Goal: Information Seeking & Learning: Find specific fact

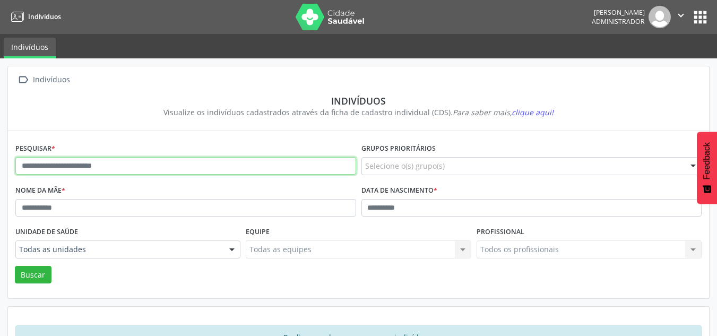
click at [136, 170] on input "text" at bounding box center [185, 166] width 341 height 18
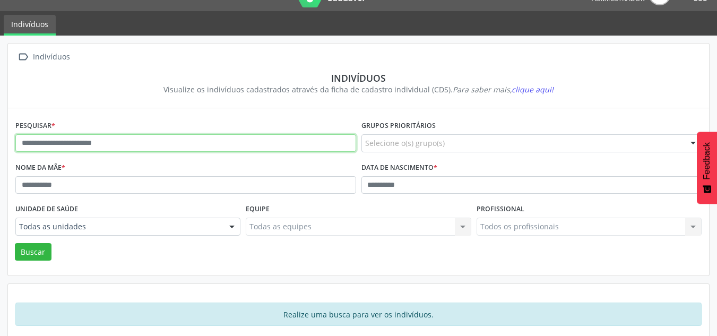
scroll to position [36, 0]
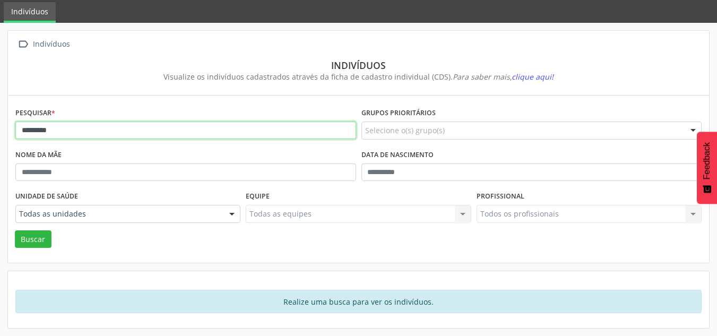
type input "*********"
click at [15, 230] on button "Buscar" at bounding box center [33, 239] width 37 height 18
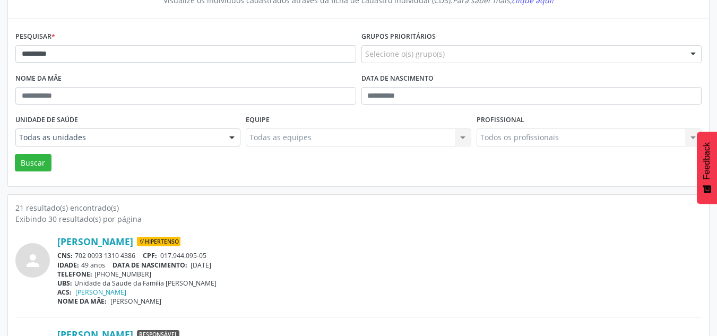
scroll to position [265, 0]
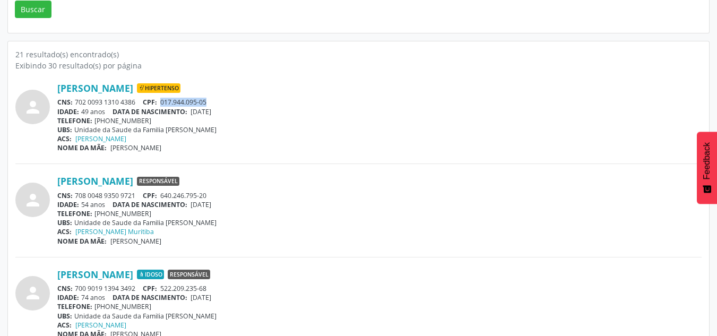
drag, startPoint x: 164, startPoint y: 100, endPoint x: 213, endPoint y: 101, distance: 49.4
click at [213, 101] on div "CNS: 702 0093 1310 4386 CPF: 017.944.095-05" at bounding box center [379, 102] width 645 height 9
copy span "017.944.095-05"
drag, startPoint x: 47, startPoint y: 80, endPoint x: 186, endPoint y: 81, distance: 139.1
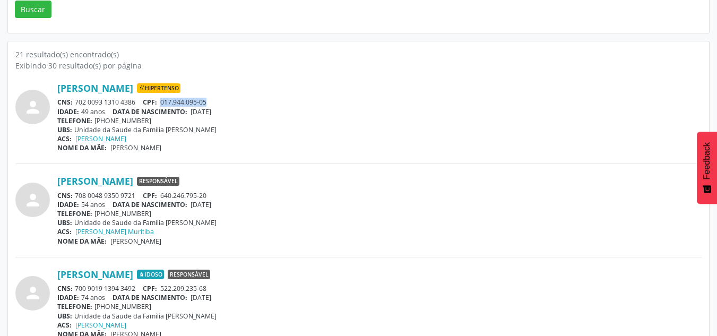
copy div "Ana Maria Almeida Santana"
click at [261, 114] on div "IDADE: 49 anos DATA DE NASCIMENTO: 11/04/1976" at bounding box center [379, 111] width 645 height 9
drag, startPoint x: 195, startPoint y: 110, endPoint x: 246, endPoint y: 114, distance: 51.6
click at [246, 114] on div "IDADE: 49 anos DATA DE NASCIMENTO: 11/04/1976" at bounding box center [379, 111] width 645 height 9
copy span "11/04/1976"
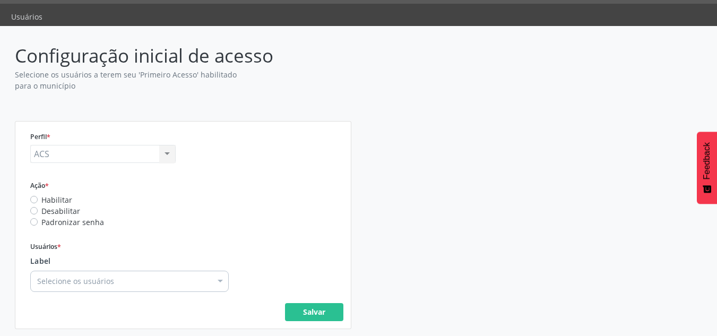
scroll to position [38, 0]
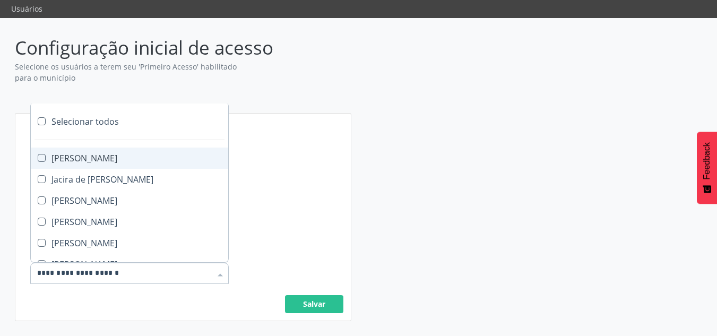
click at [59, 117] on div "Selecionar todos" at bounding box center [129, 121] width 197 height 21
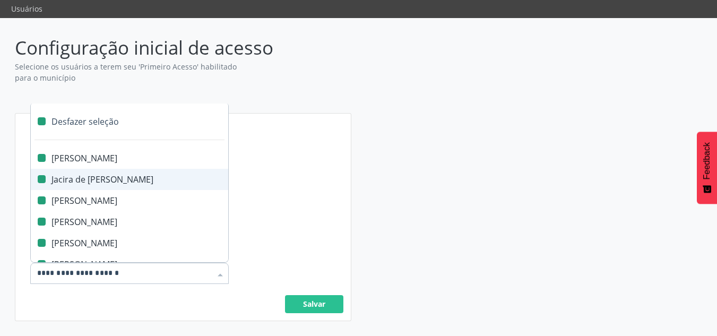
click at [296, 176] on div "Perfil * ACS ACS Administrador Administrador do Liga Saudável Coordenador Coord…" at bounding box center [183, 217] width 321 height 192
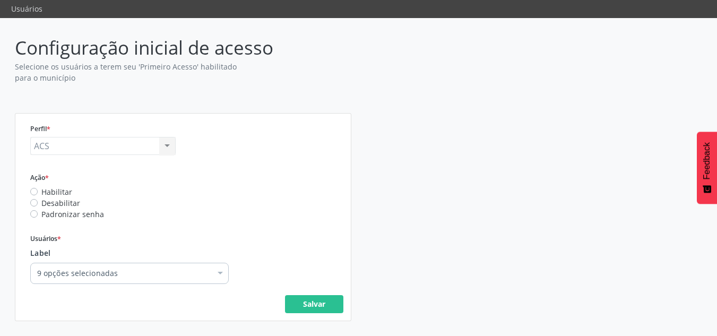
click at [41, 214] on label "Padronizar senha" at bounding box center [72, 214] width 63 height 11
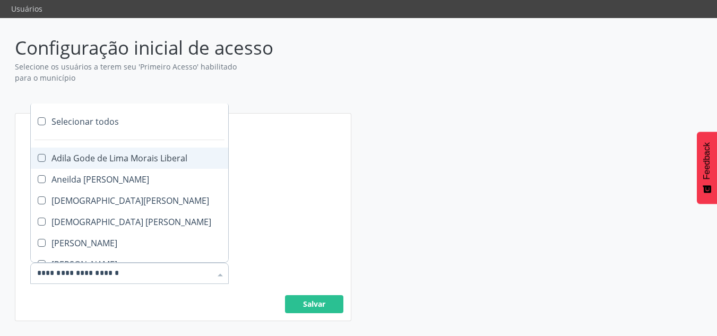
click at [93, 119] on div "Selecionar todos" at bounding box center [129, 121] width 197 height 21
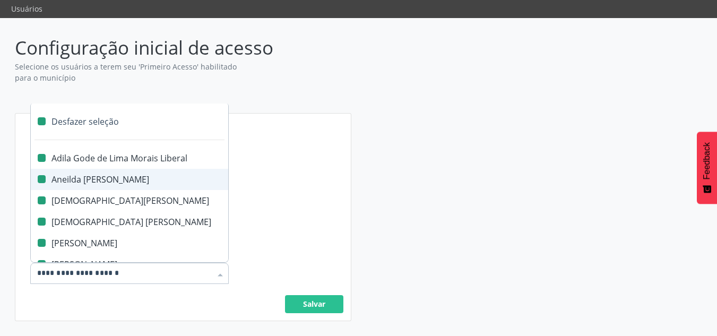
click at [274, 190] on div "Perfil * ACS ACS Administrador Administrador do Liga Saudável Coordenador Coord…" at bounding box center [183, 217] width 321 height 192
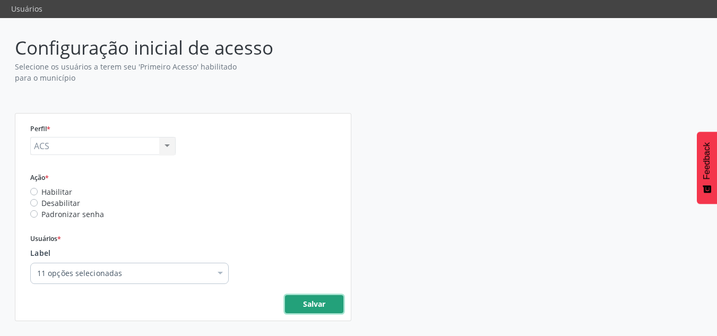
click at [315, 302] on strong "Salvar" at bounding box center [314, 304] width 22 height 10
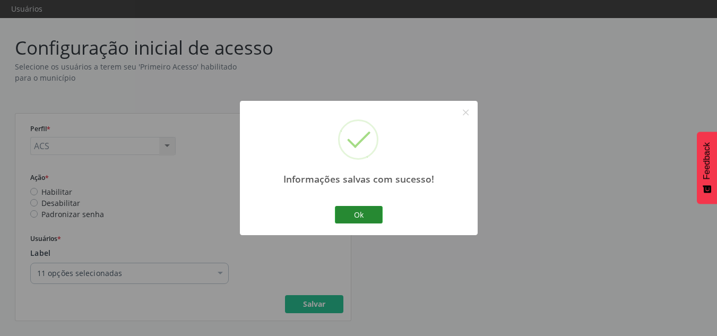
click at [356, 210] on button "Ok" at bounding box center [359, 215] width 48 height 18
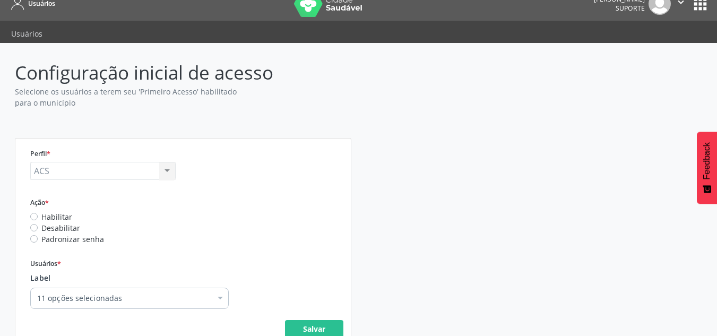
scroll to position [0, 0]
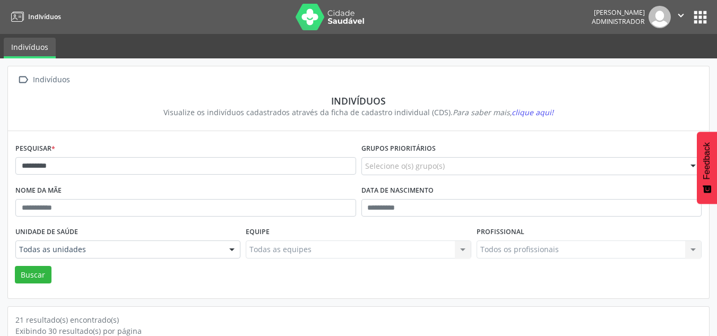
scroll to position [265, 0]
